Goal: Navigation & Orientation: Find specific page/section

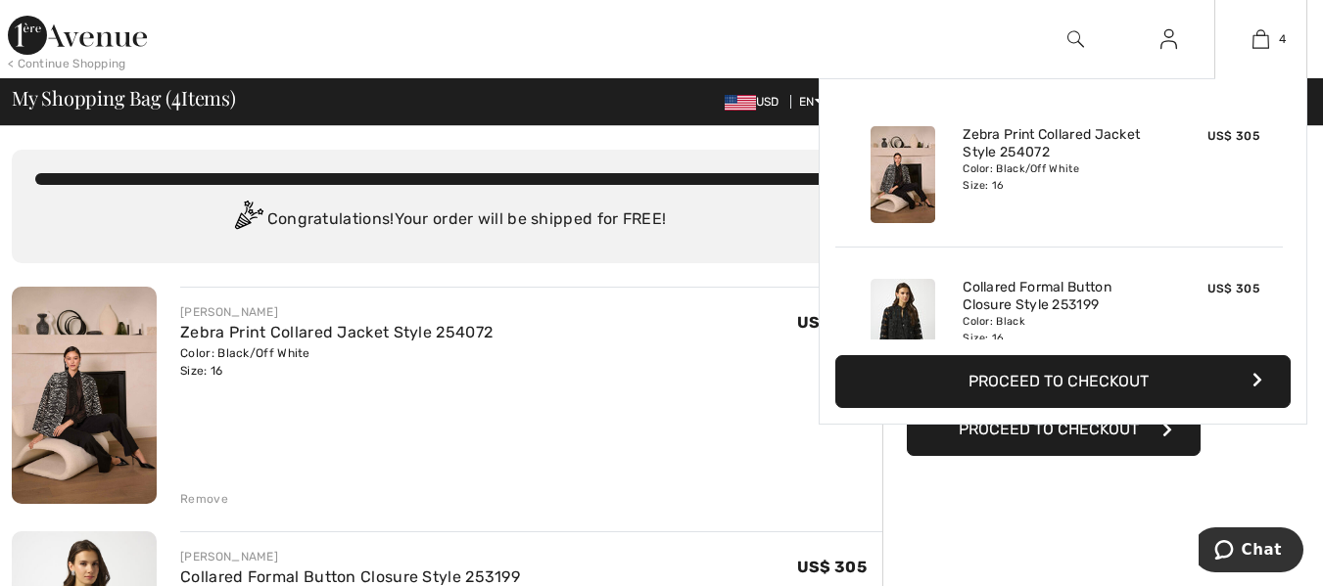
click at [903, 317] on img at bounding box center [902, 327] width 65 height 97
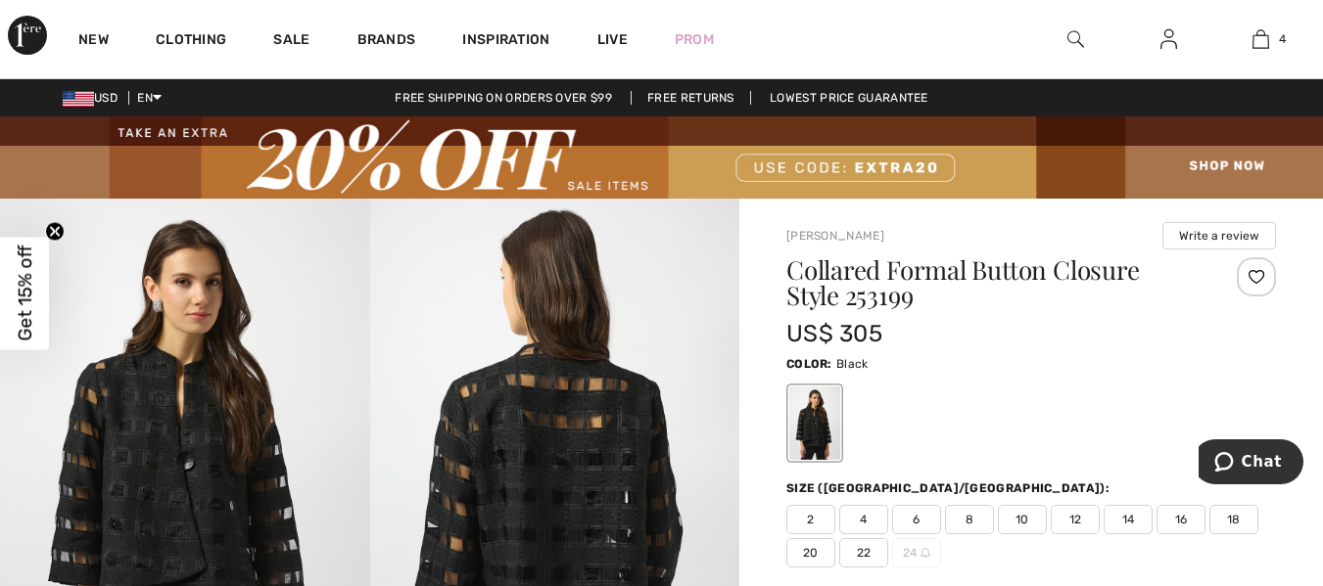
click at [853, 164] on img at bounding box center [661, 157] width 1323 height 82
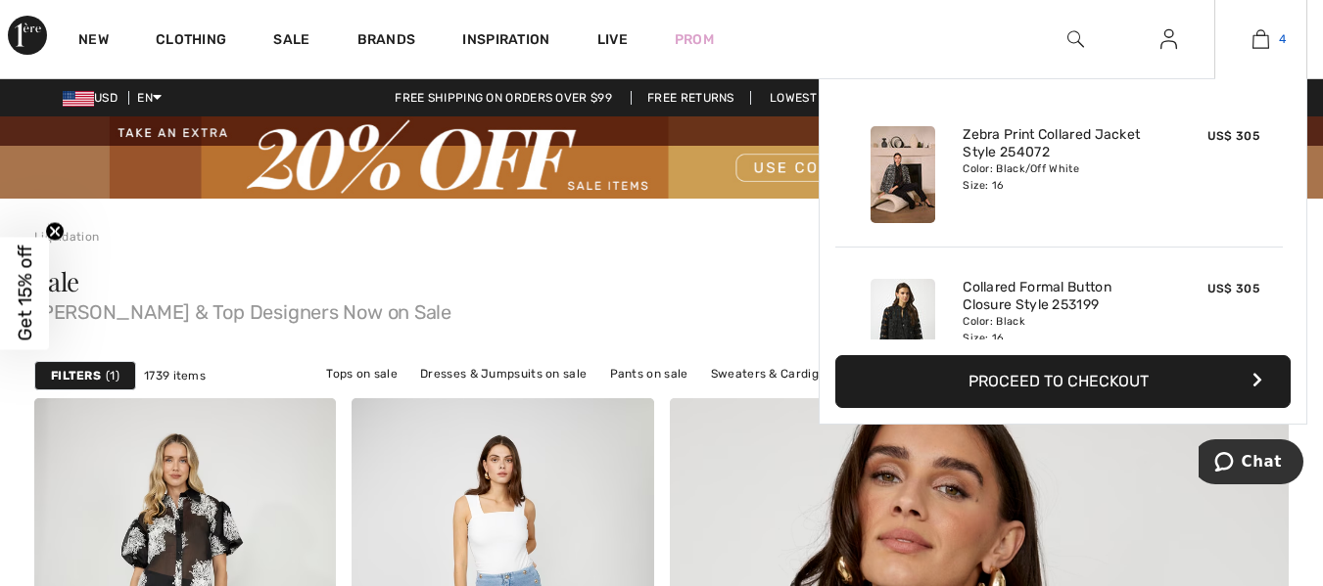
click at [1256, 39] on img at bounding box center [1260, 38] width 17 height 23
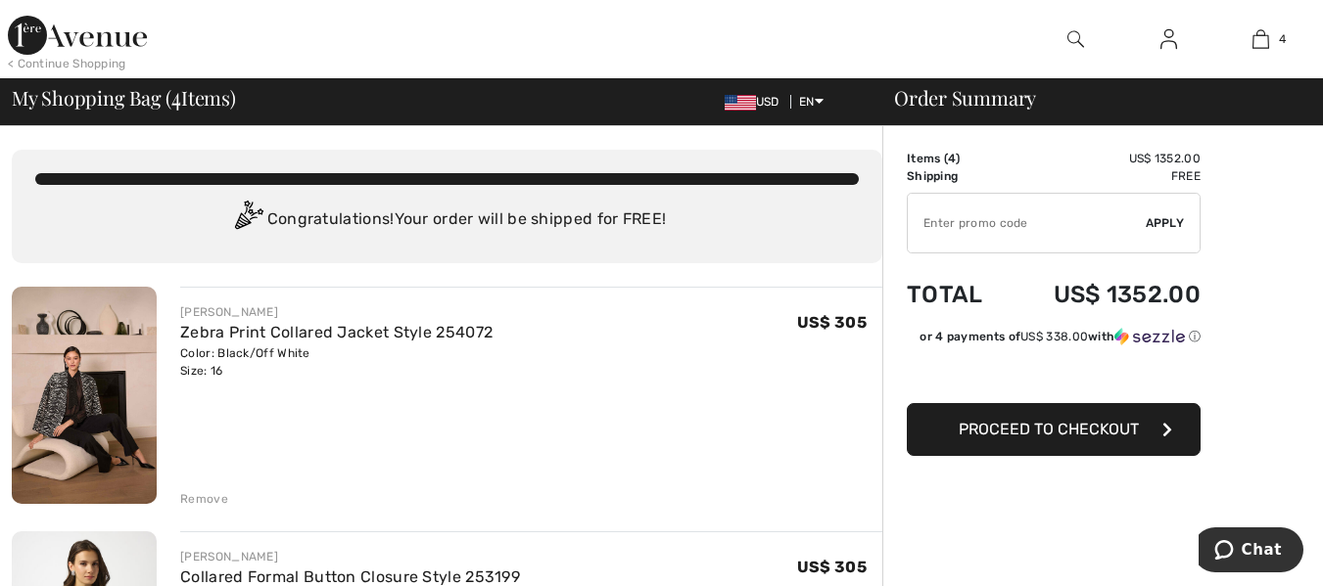
drag, startPoint x: 1336, startPoint y: 14, endPoint x: 746, endPoint y: 244, distance: 633.5
click at [746, 243] on div "You are only US$ 0.00 away from FREE SHIPPING! Continue Shopping > Congratulati…" at bounding box center [447, 207] width 870 height 114
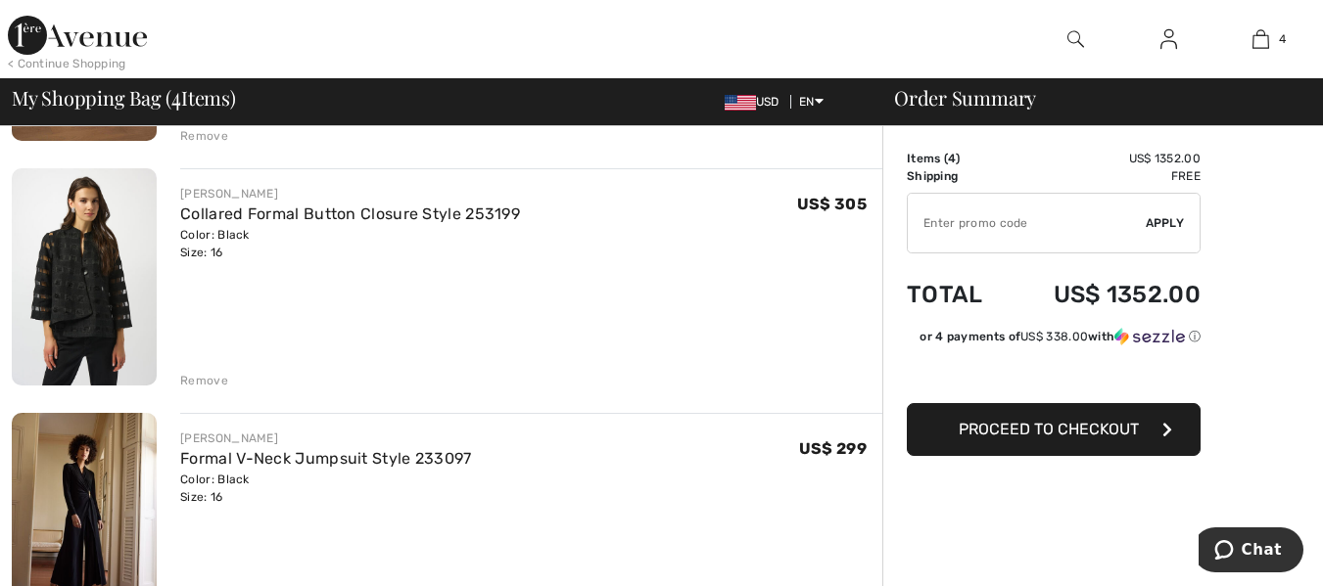
scroll to position [378, 0]
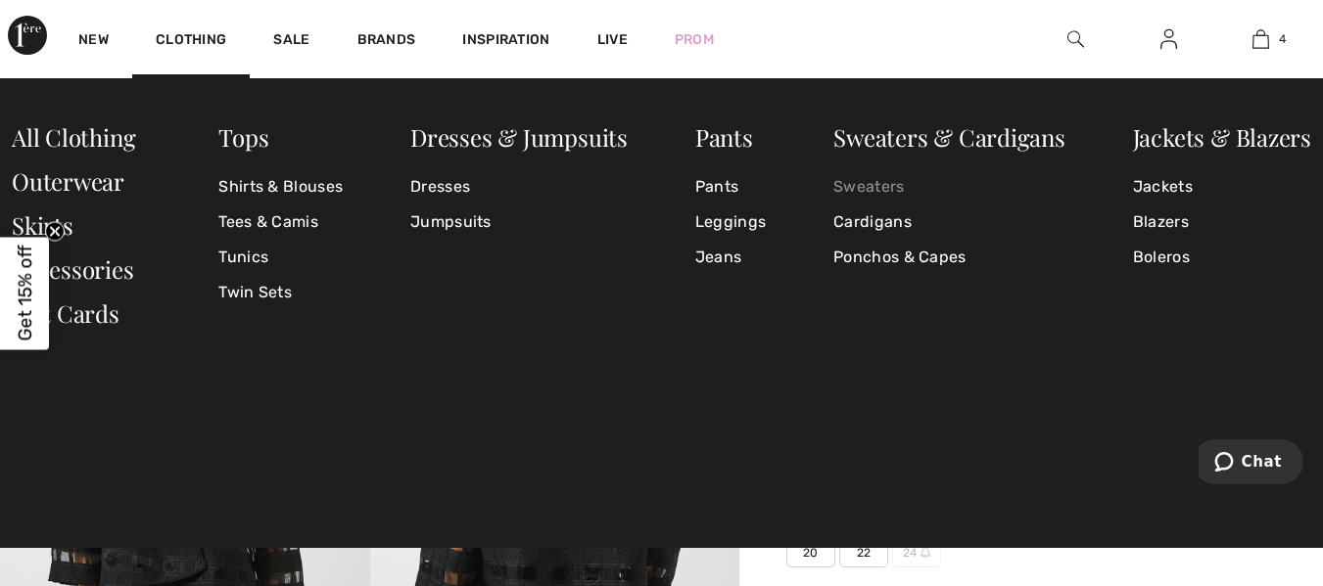
click at [868, 188] on link "Sweaters" at bounding box center [949, 186] width 232 height 35
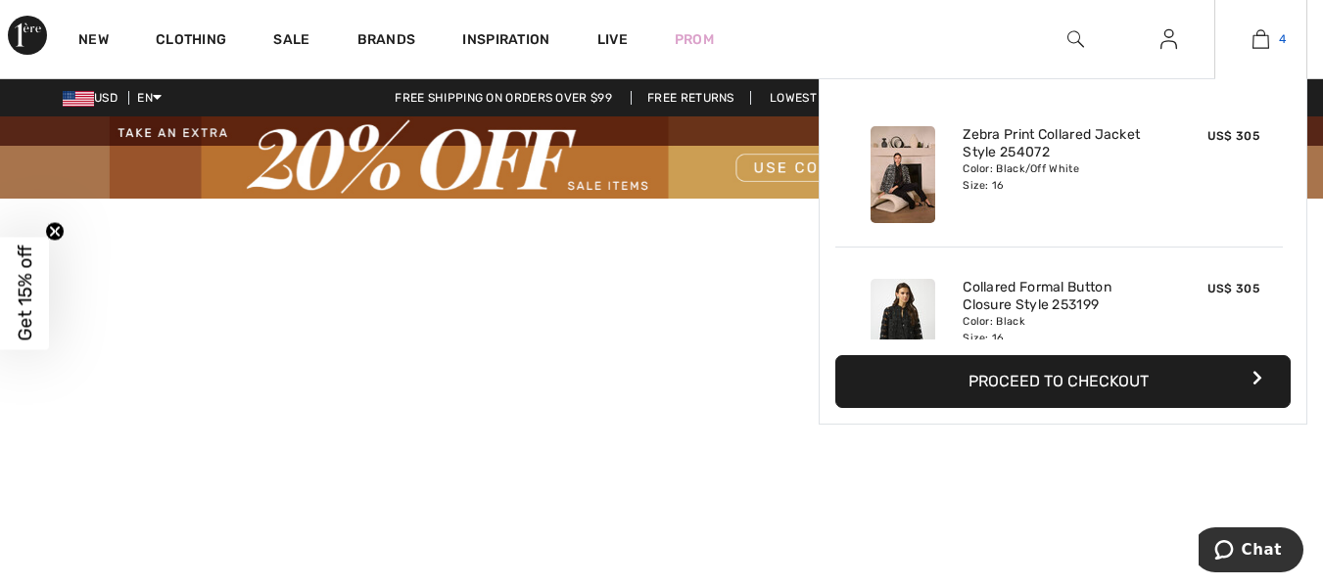
click at [1257, 31] on img at bounding box center [1260, 38] width 17 height 23
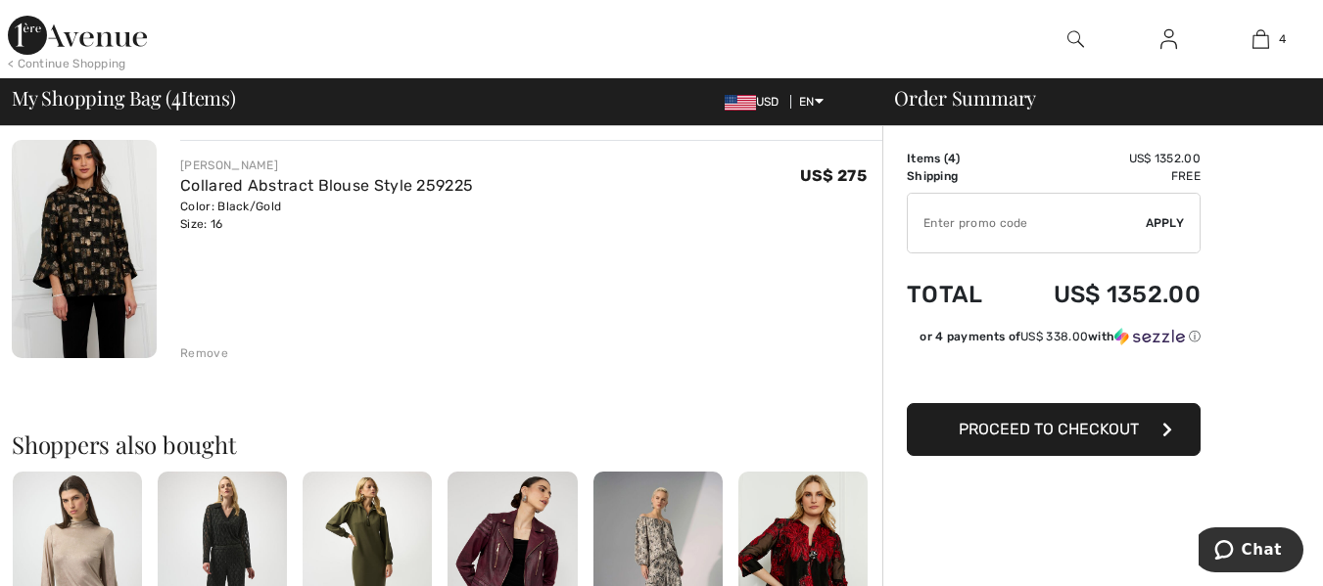
scroll to position [870, 0]
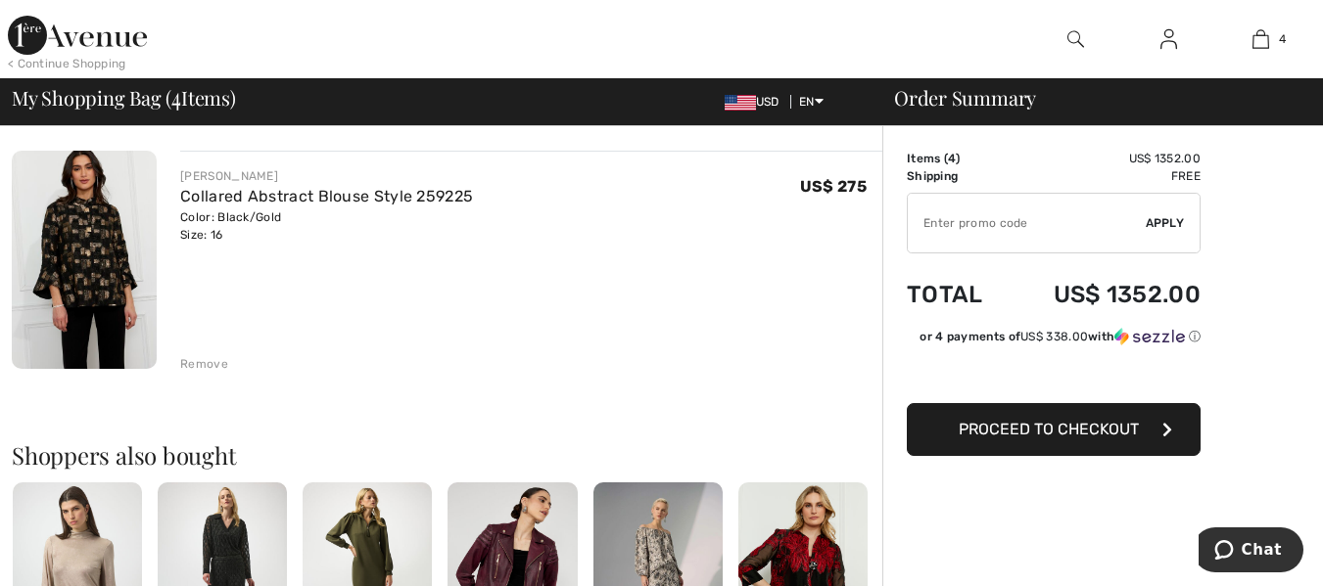
click at [94, 268] on img at bounding box center [84, 259] width 145 height 217
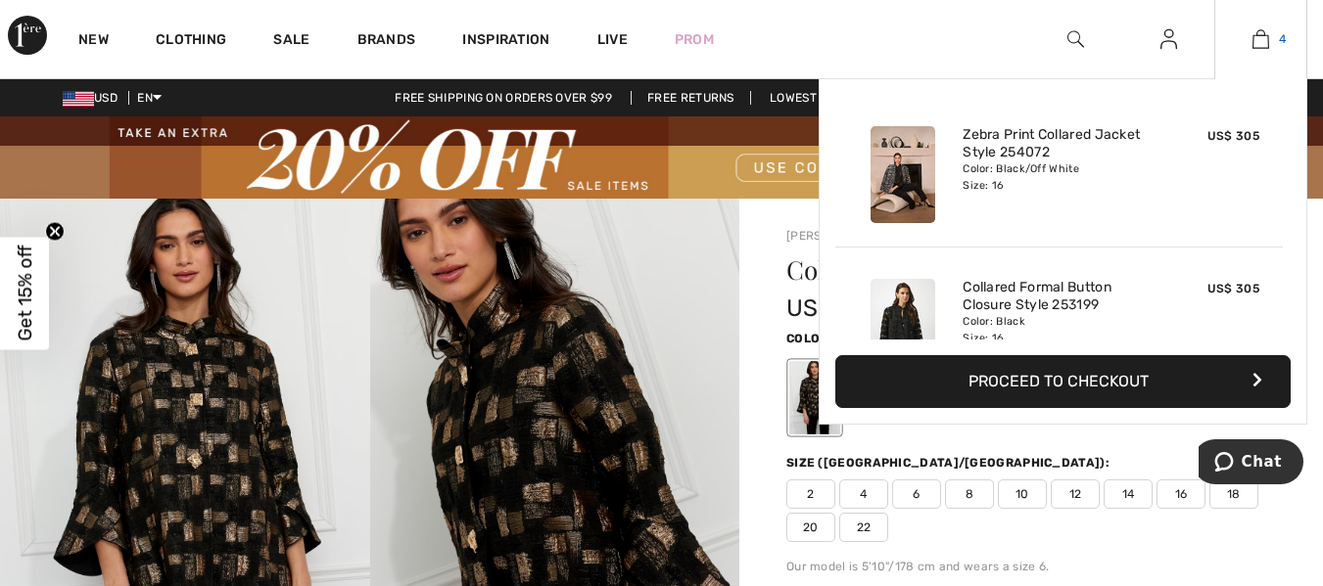
click at [1258, 40] on img at bounding box center [1260, 38] width 17 height 23
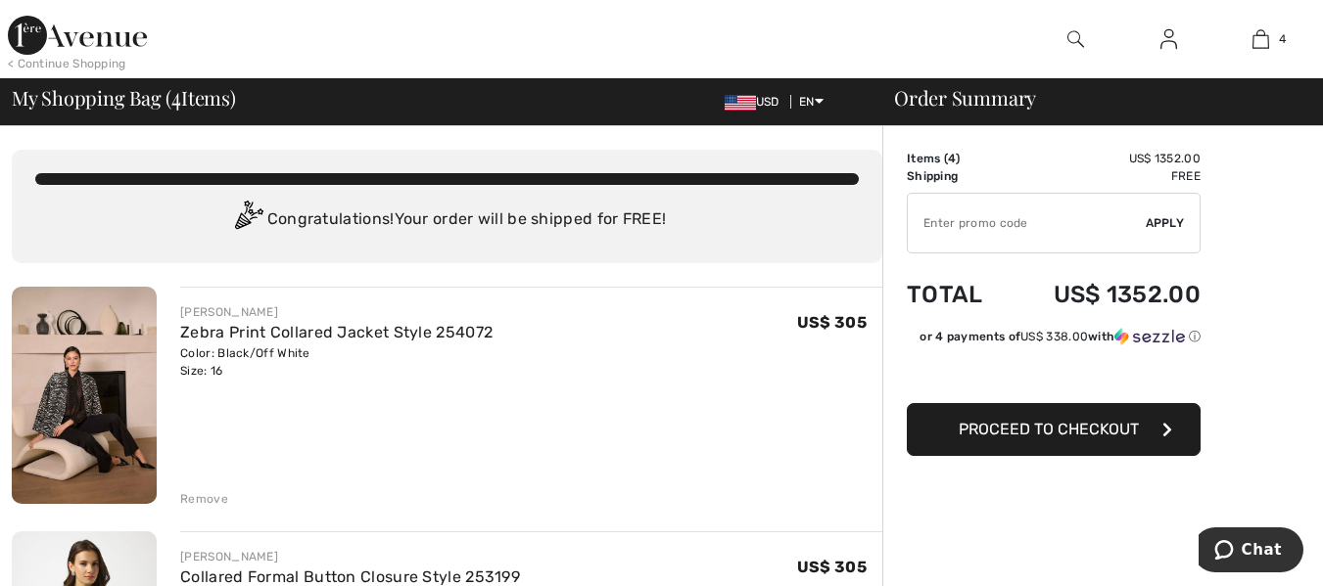
click at [59, 395] on img at bounding box center [84, 395] width 145 height 217
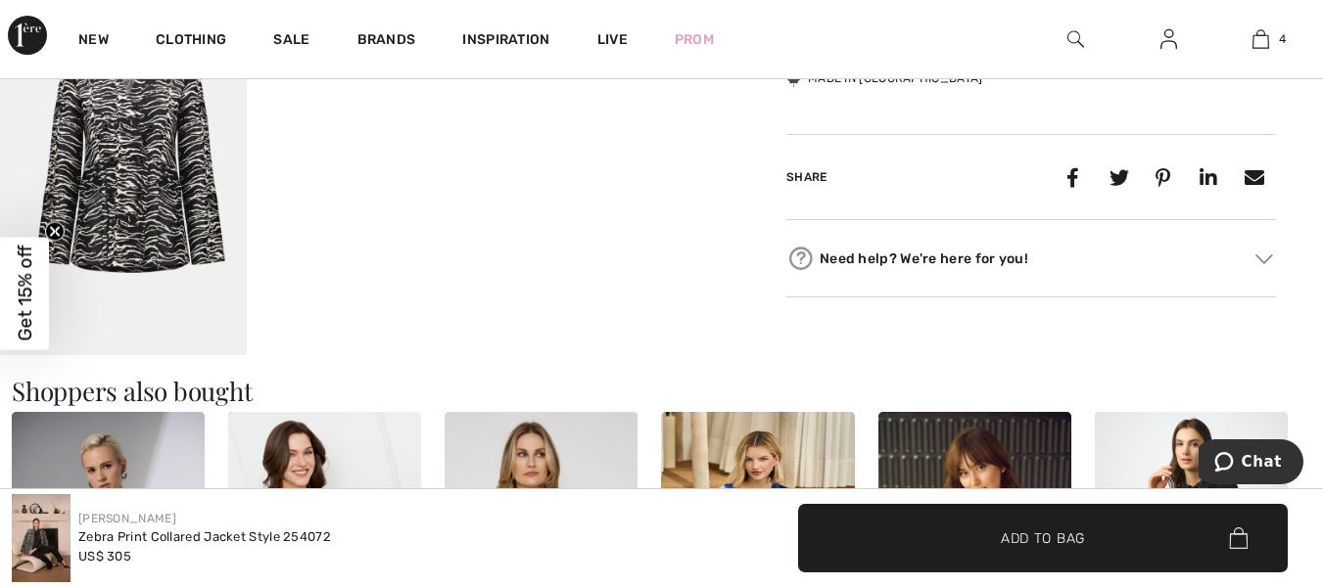
scroll to position [1022, 0]
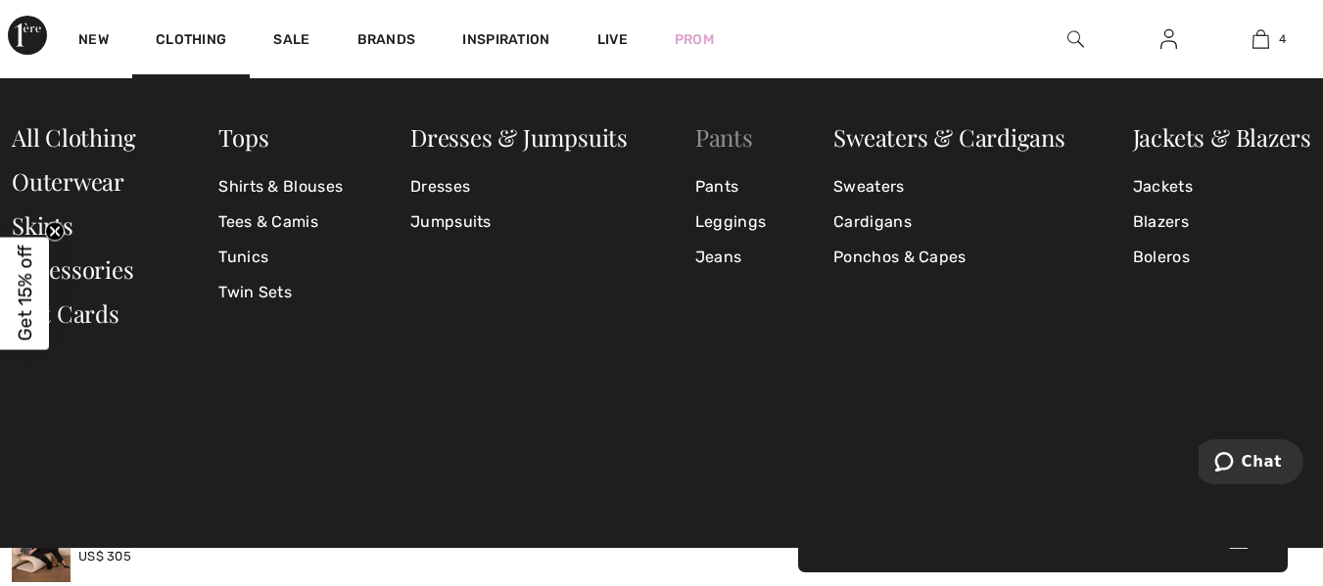
click at [723, 143] on link "Pants" at bounding box center [724, 136] width 58 height 31
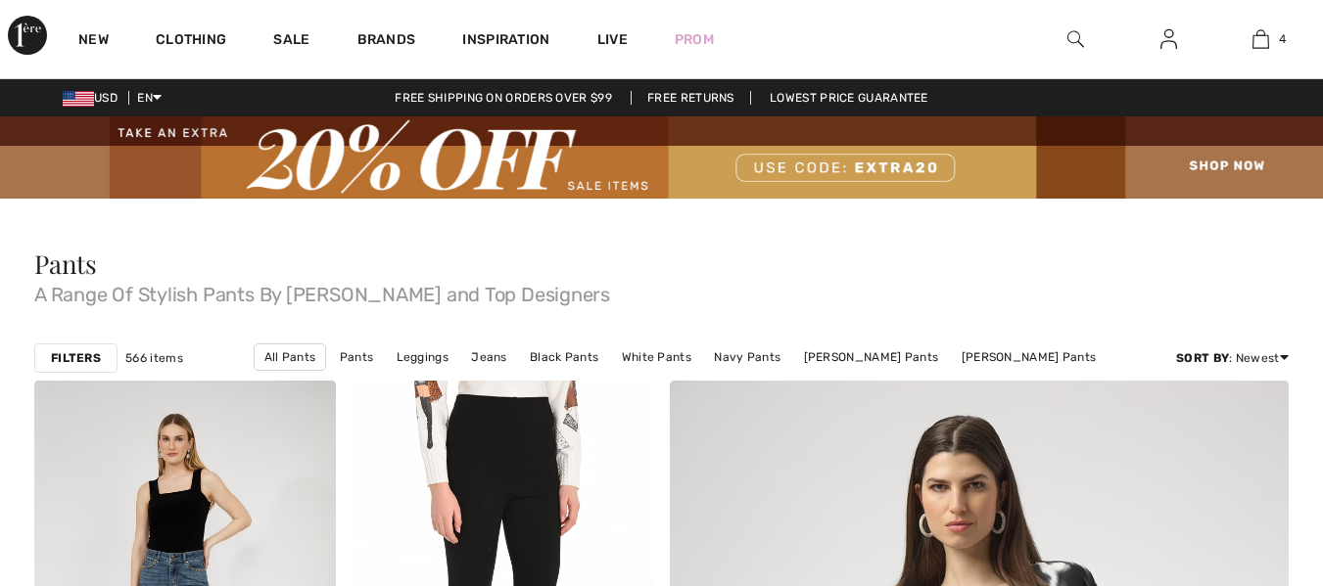
checkbox input "true"
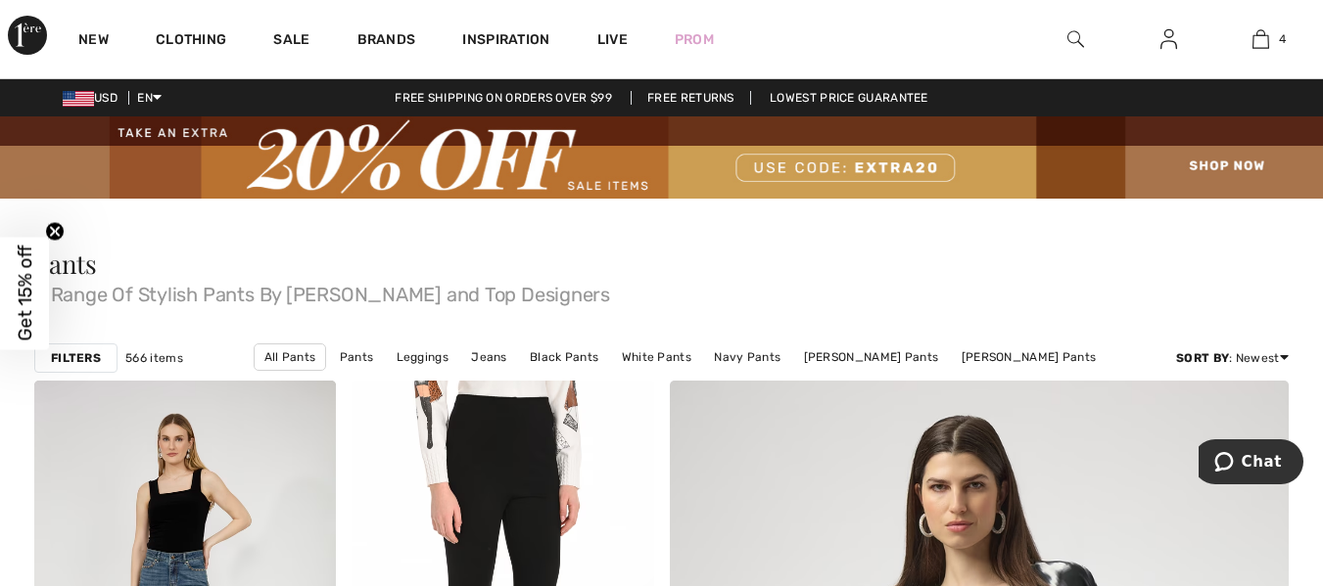
click at [1074, 37] on img at bounding box center [1075, 38] width 17 height 23
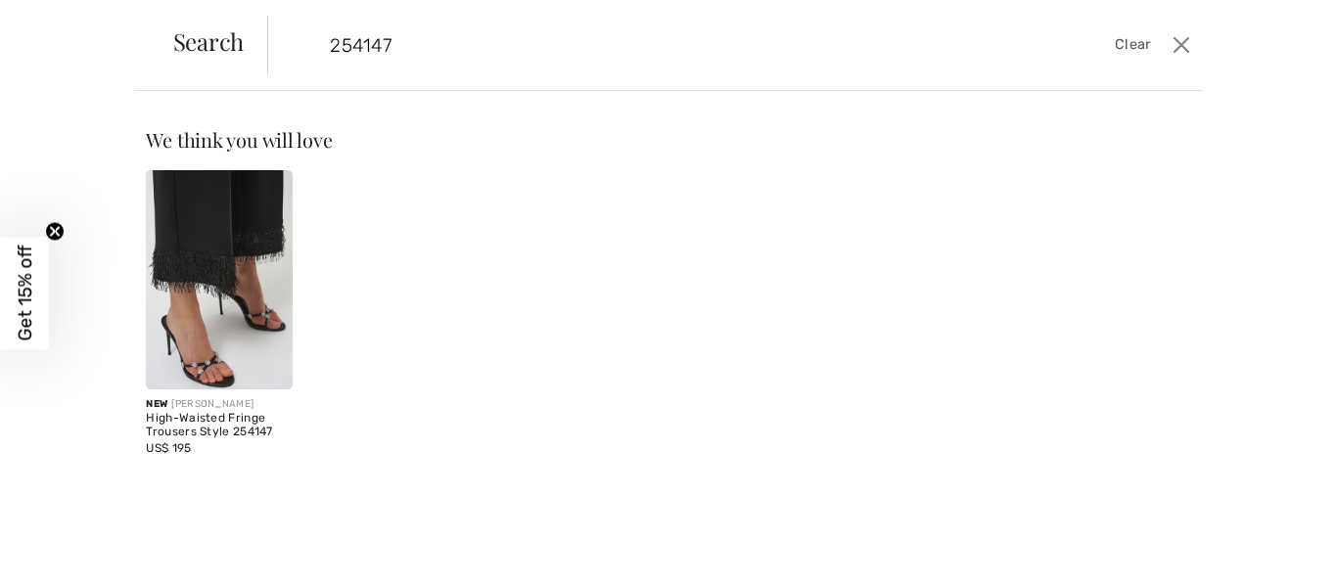
type input "254147"
click at [209, 214] on img at bounding box center [219, 279] width 146 height 219
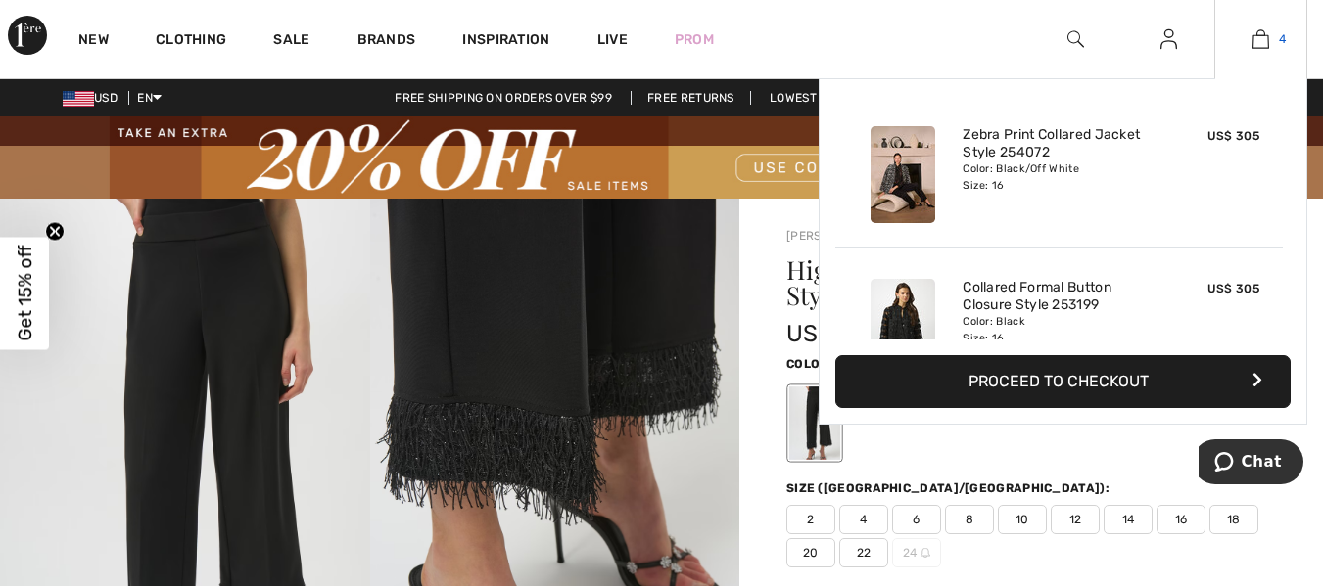
click at [1262, 40] on img at bounding box center [1260, 38] width 17 height 23
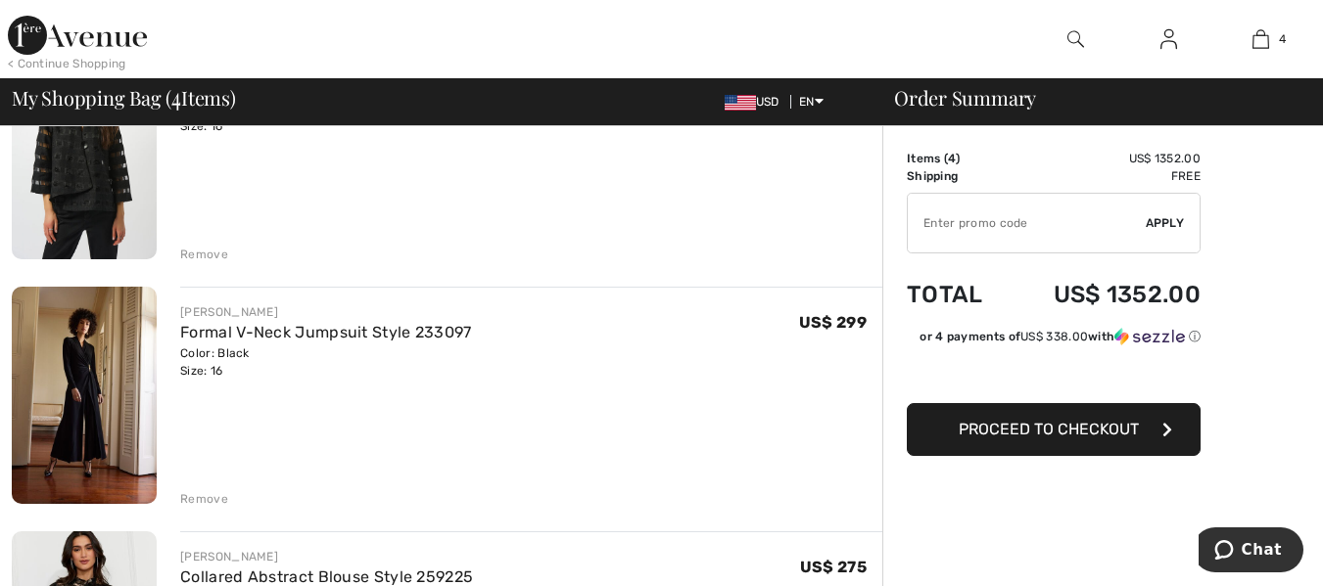
scroll to position [496, 0]
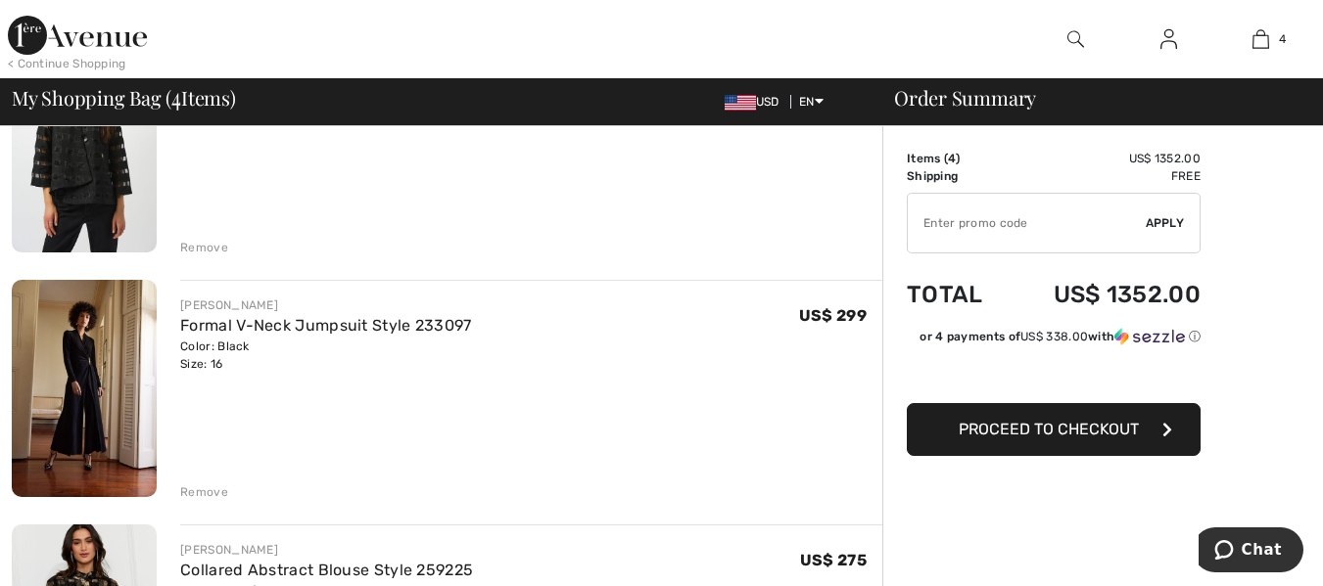
click at [72, 395] on img at bounding box center [84, 388] width 145 height 217
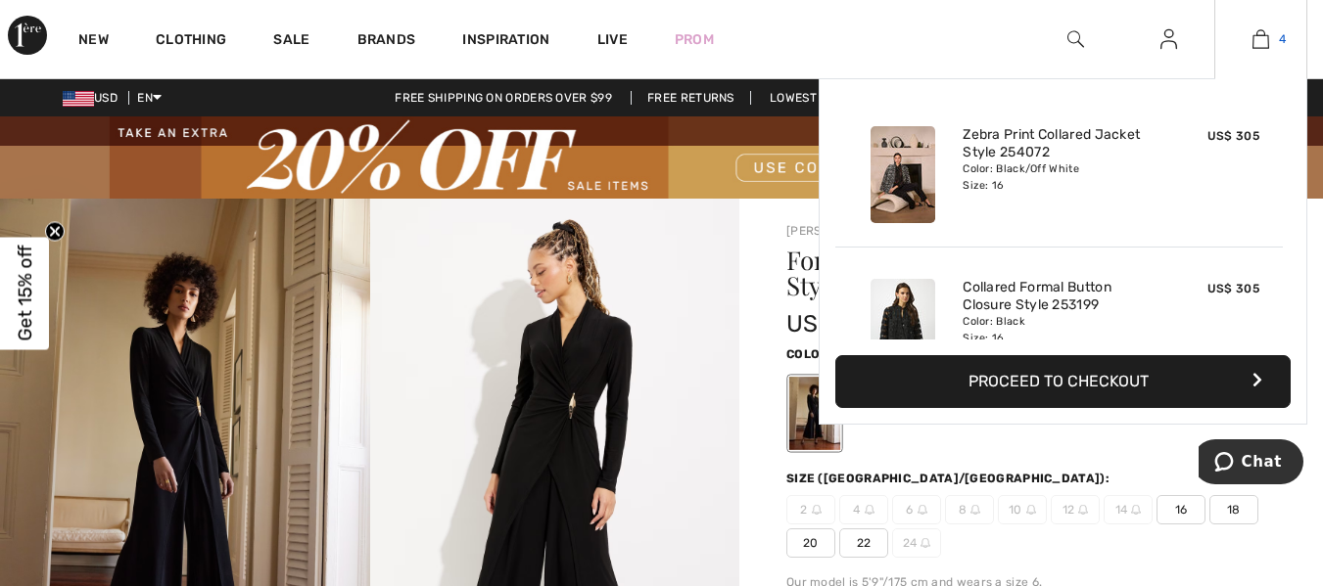
click at [1260, 36] on img at bounding box center [1260, 38] width 17 height 23
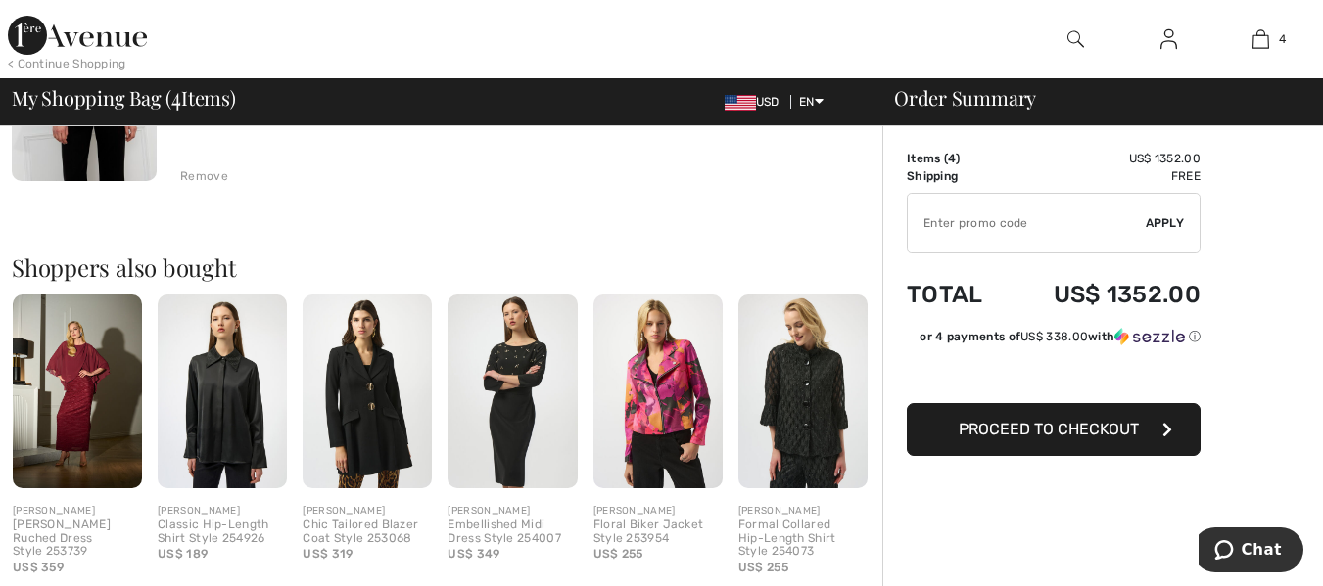
scroll to position [1102, 0]
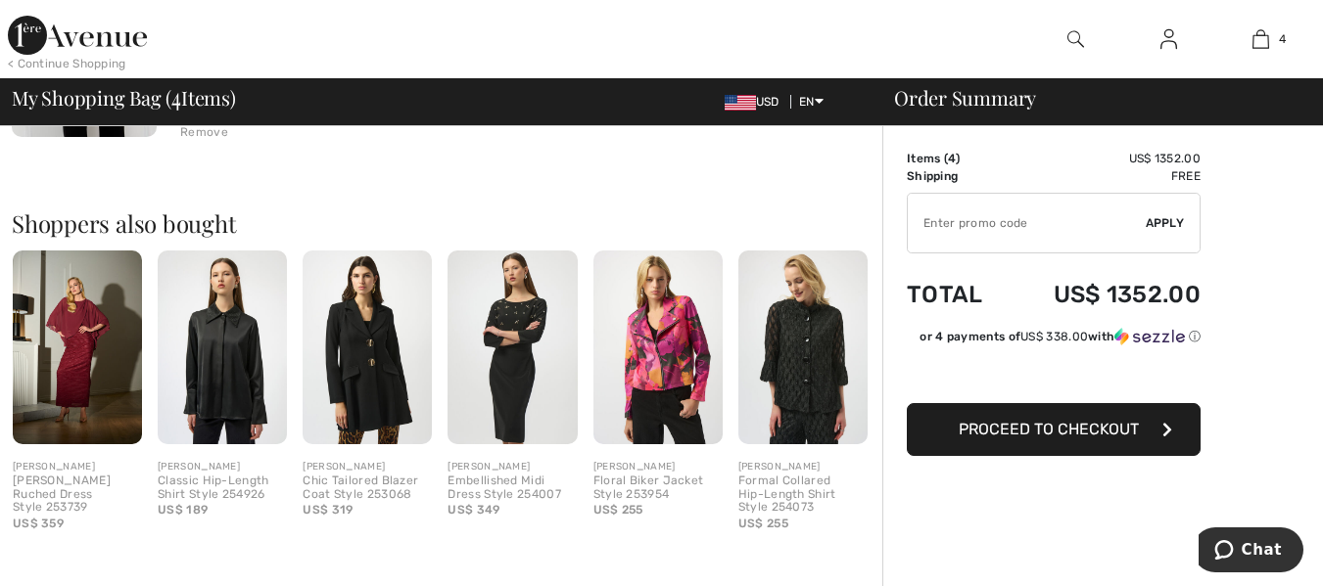
click at [809, 389] on img at bounding box center [802, 348] width 129 height 194
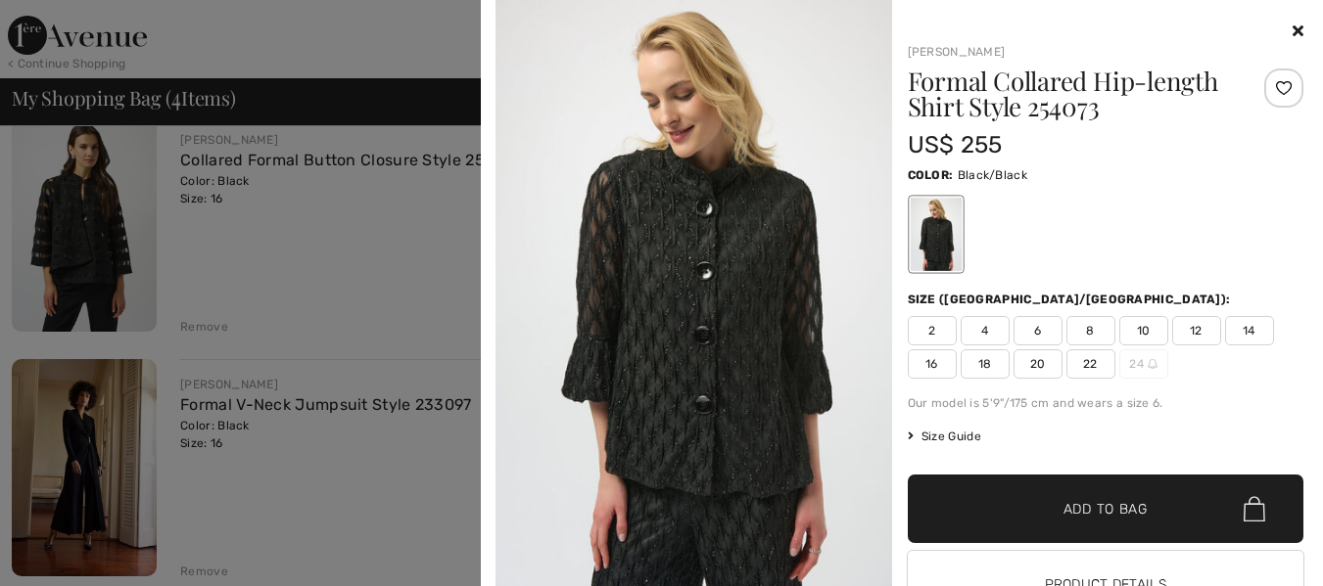
scroll to position [0, 0]
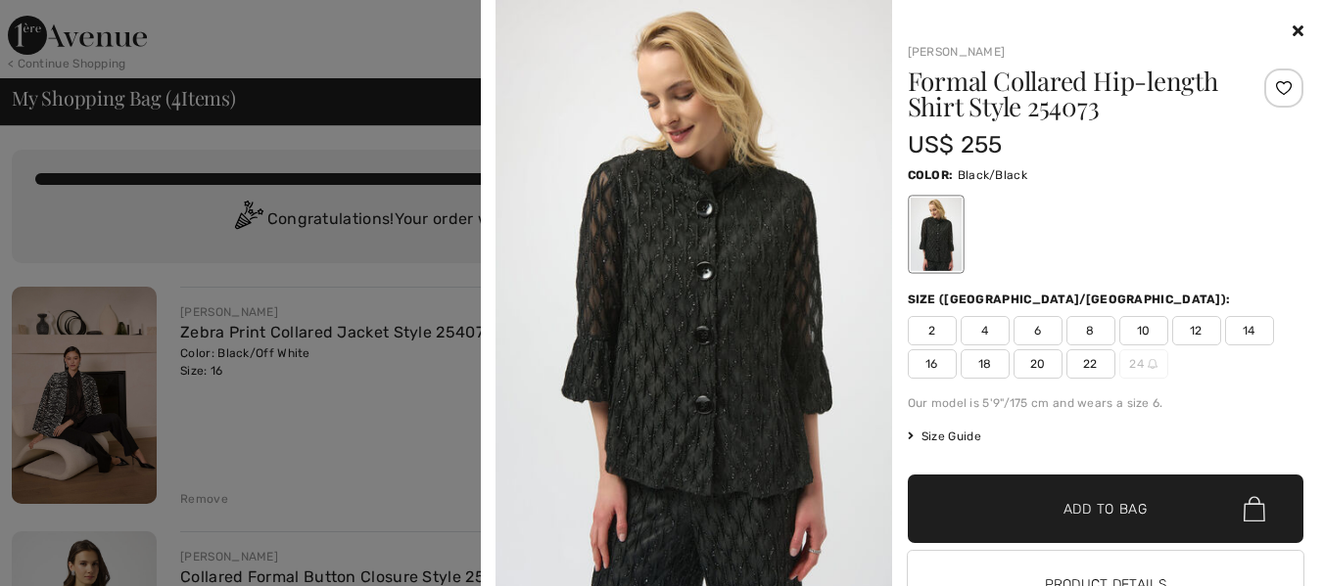
click at [348, 241] on div at bounding box center [661, 293] width 1323 height 586
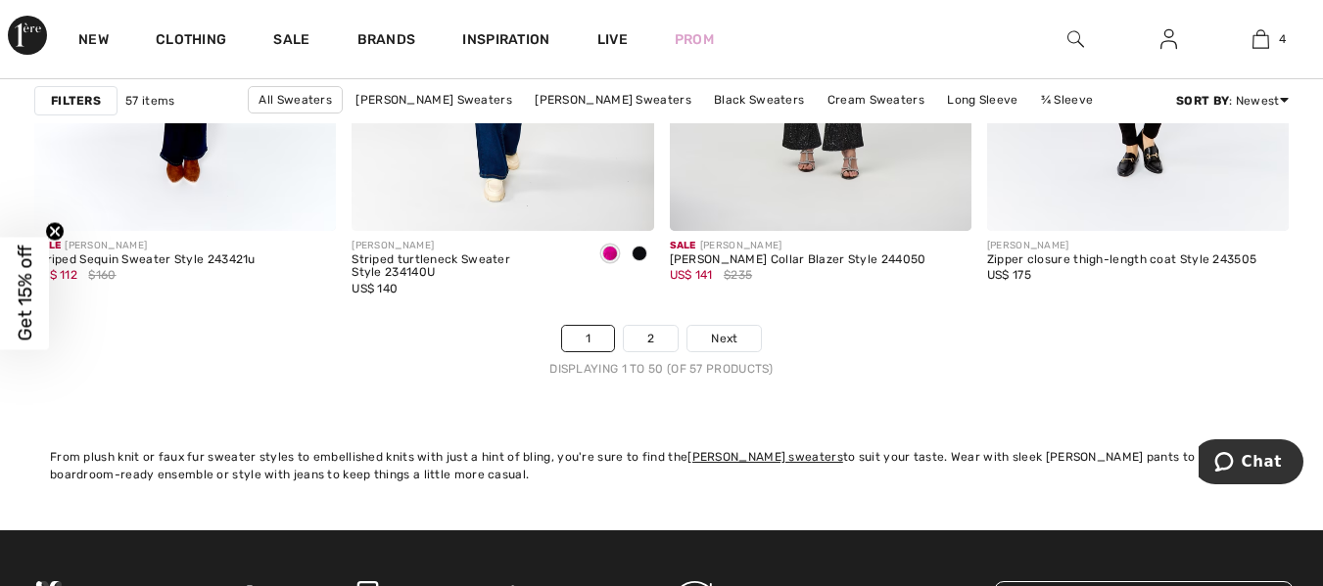
scroll to position [8692, 0]
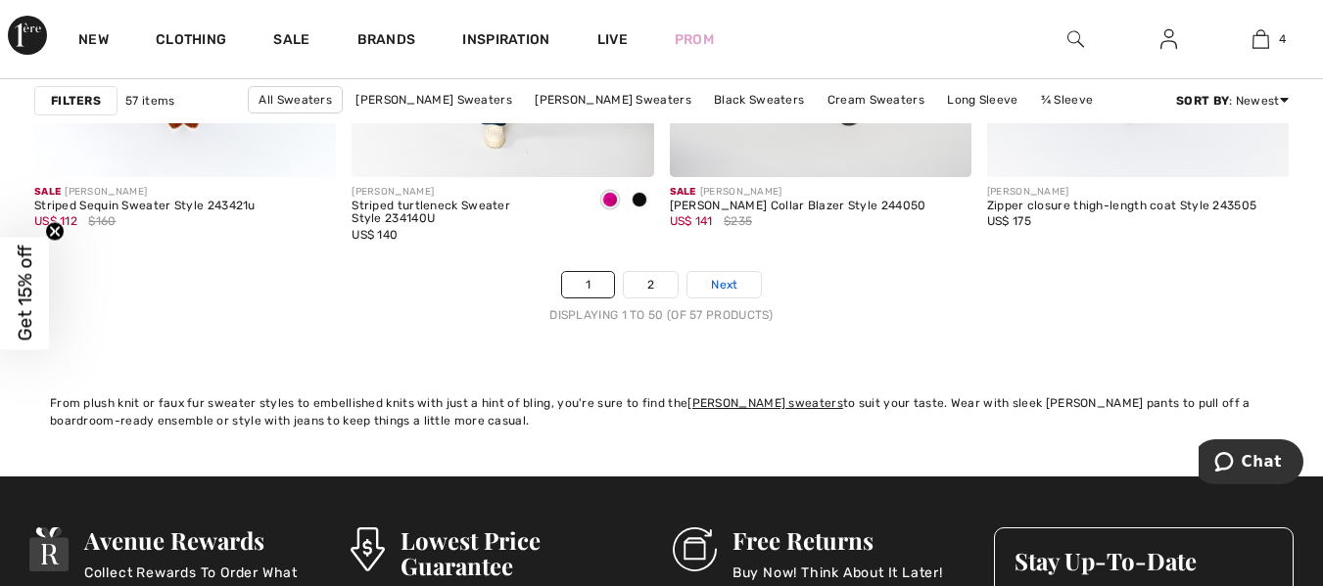
click at [722, 282] on span "Next" at bounding box center [724, 285] width 26 height 18
